Goal: Find contact information: Obtain details needed to contact an individual or organization

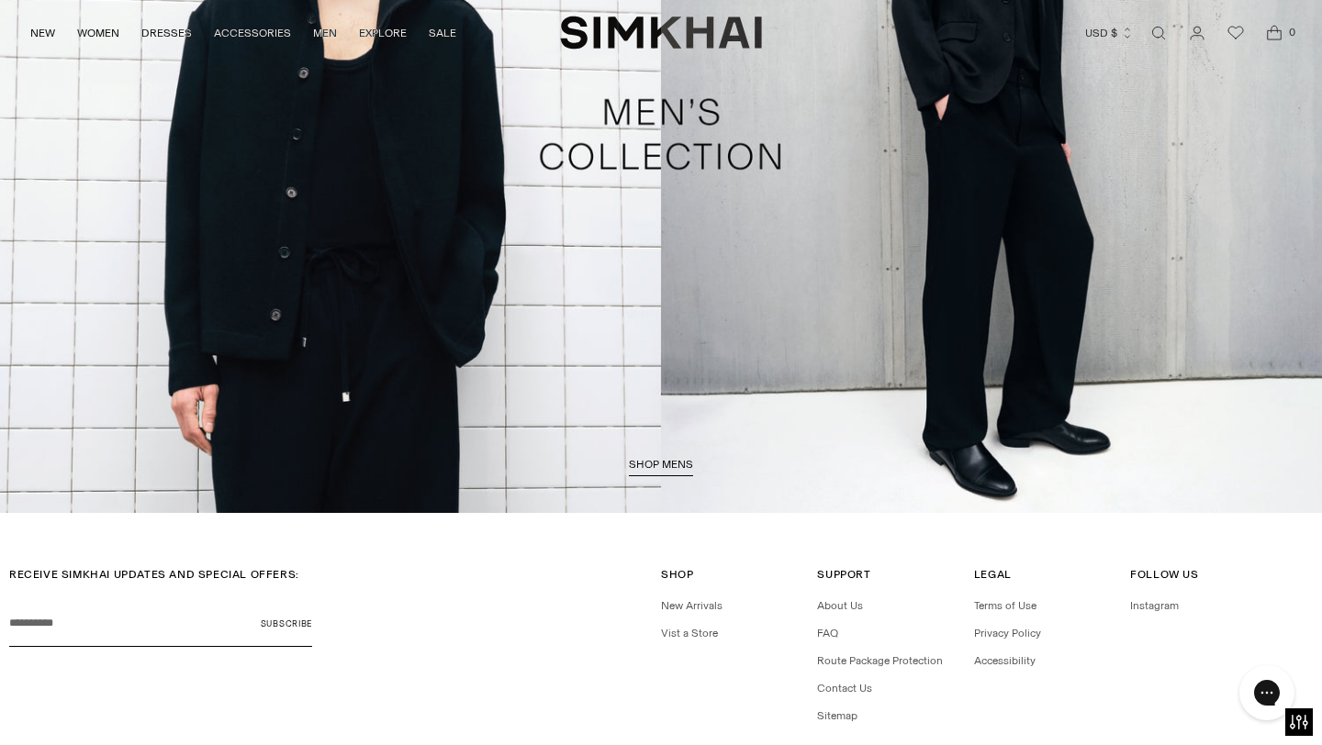
scroll to position [4701, 0]
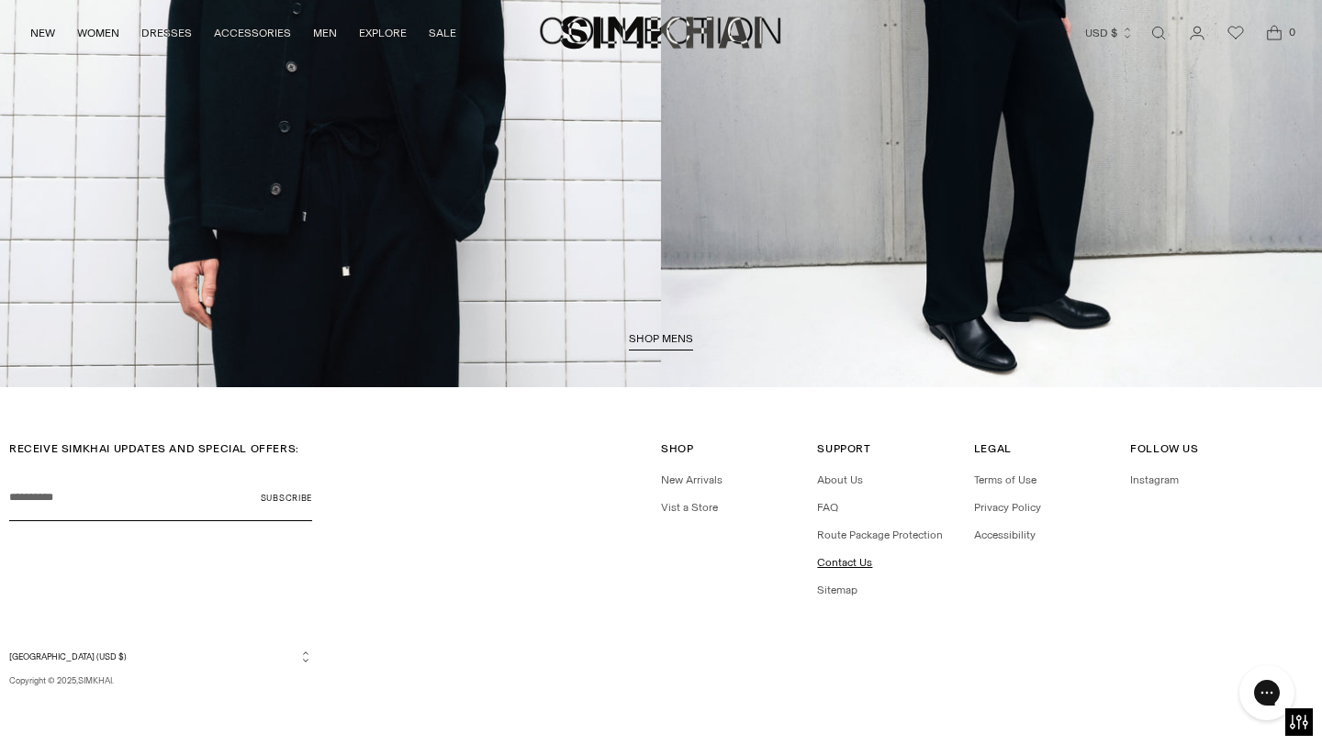
click at [841, 562] on link "Contact Us" at bounding box center [844, 562] width 55 height 13
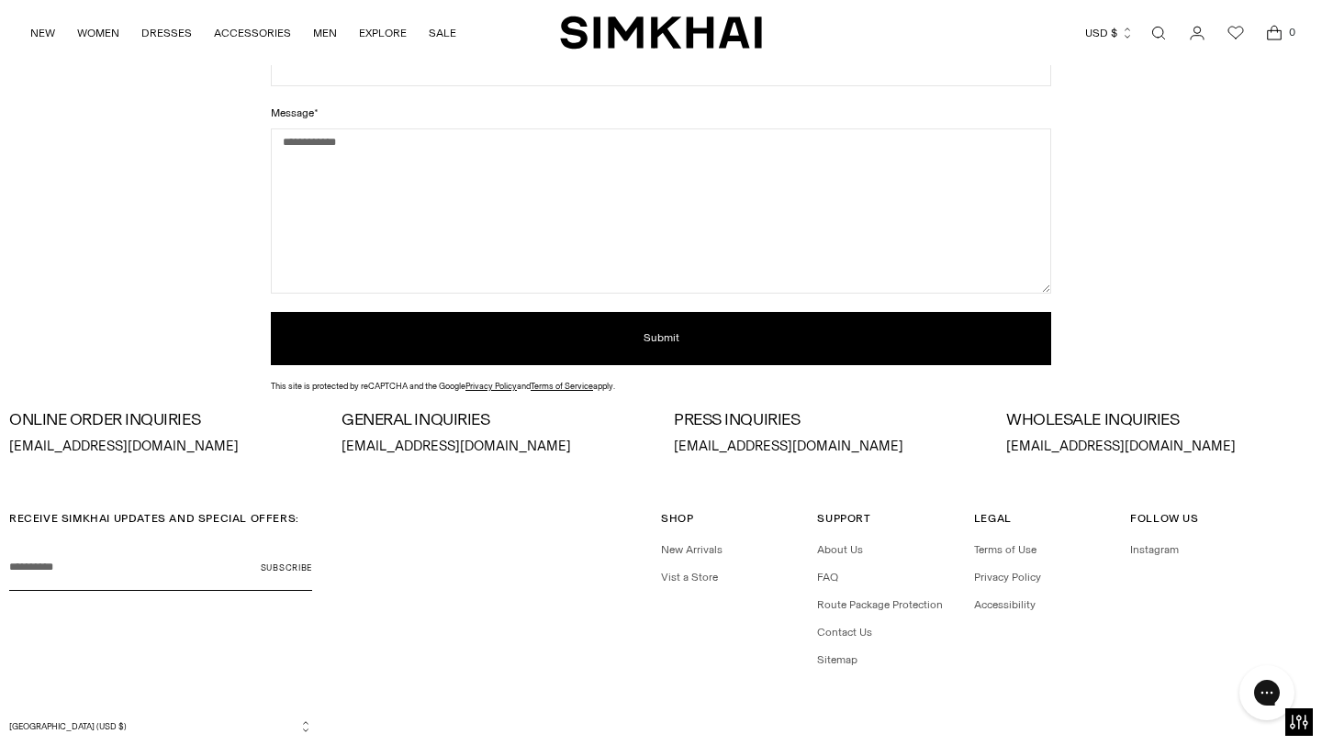
scroll to position [319, 0]
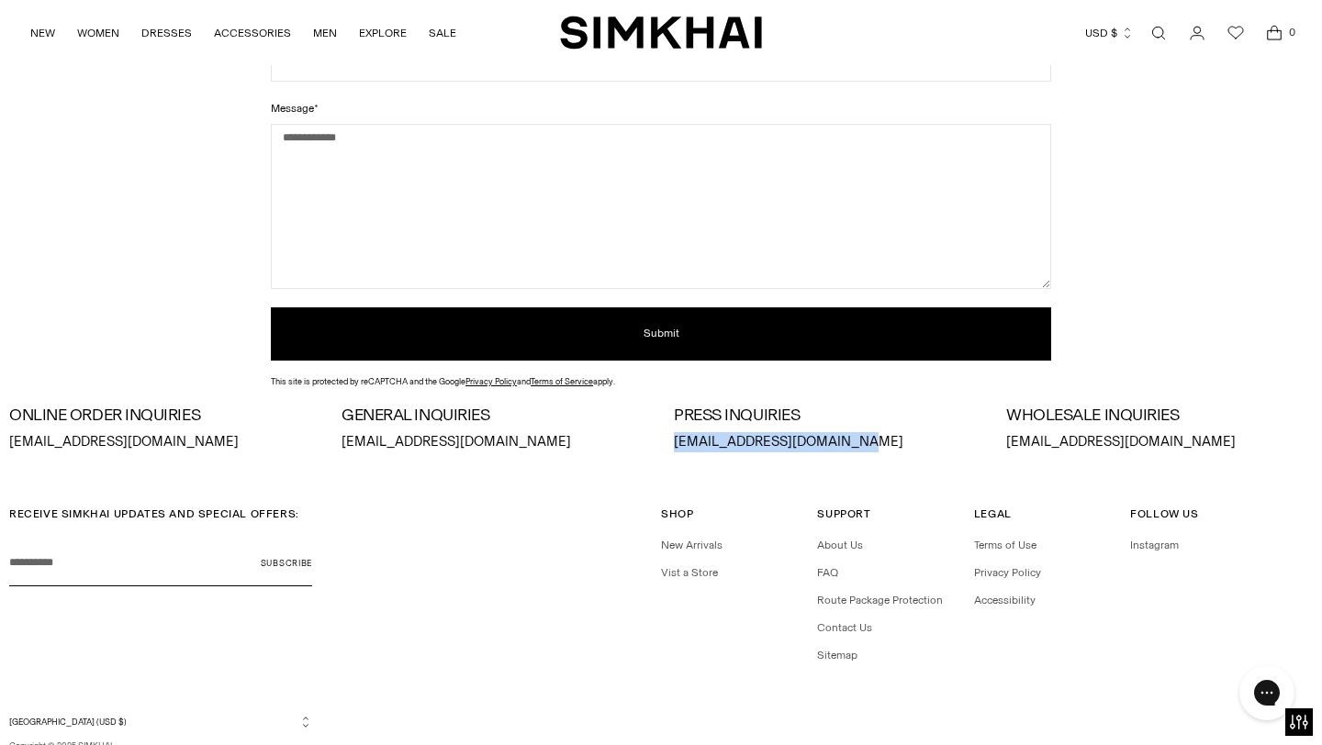
drag, startPoint x: 676, startPoint y: 441, endPoint x: 839, endPoint y: 448, distance: 163.5
click at [839, 448] on p "[EMAIL_ADDRESS][DOMAIN_NAME]" at bounding box center [827, 442] width 307 height 20
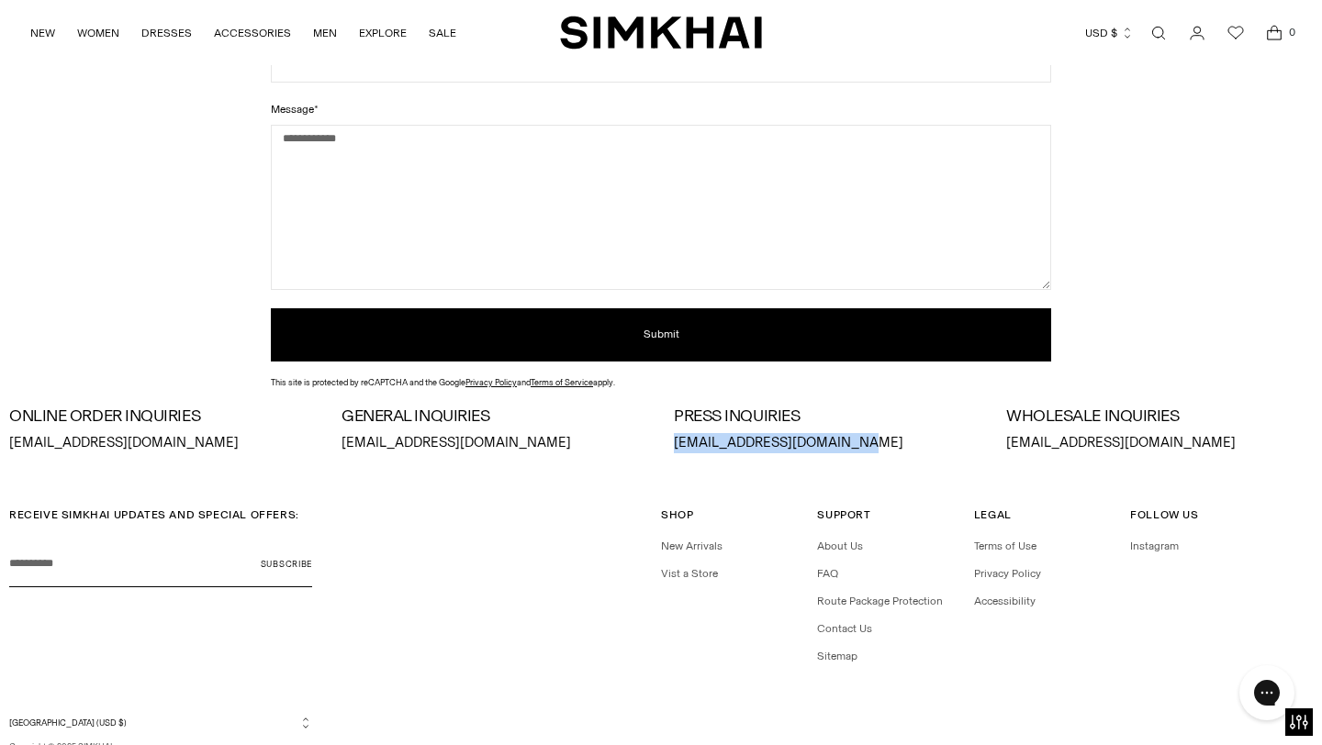
copy p "[EMAIL_ADDRESS][DOMAIN_NAME]"
click at [641, 482] on div "RECEIVE SIMKHAI UPDATES AND SPECIAL OFFERS: Your email Subscribe Shop Shop New …" at bounding box center [661, 638] width 1322 height 350
